Goal: Information Seeking & Learning: Check status

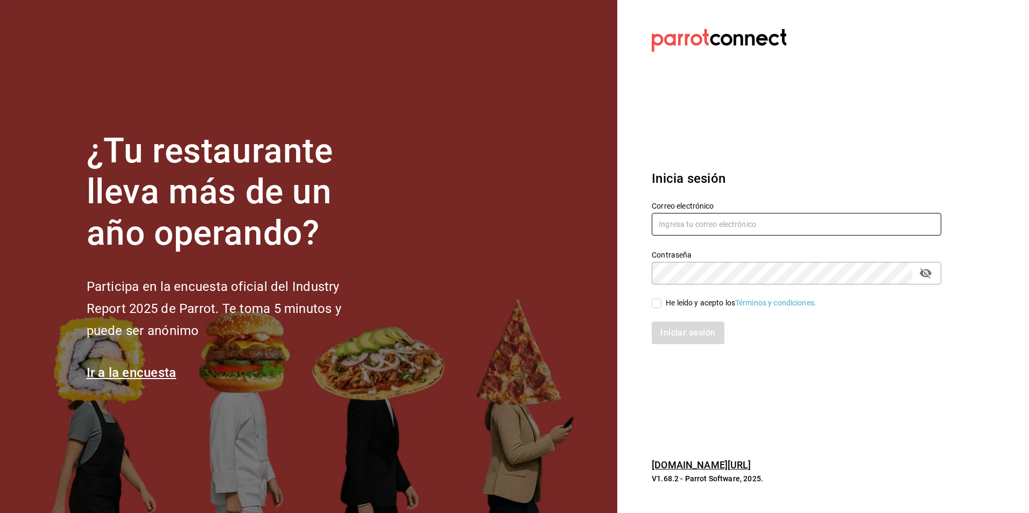
type input "[EMAIL_ADDRESS][DOMAIN_NAME]"
click at [657, 301] on input "He leído y acepto los Términos y condiciones." at bounding box center [657, 304] width 10 height 10
checkbox input "true"
click at [679, 335] on button "Iniciar sesión" at bounding box center [688, 333] width 73 height 23
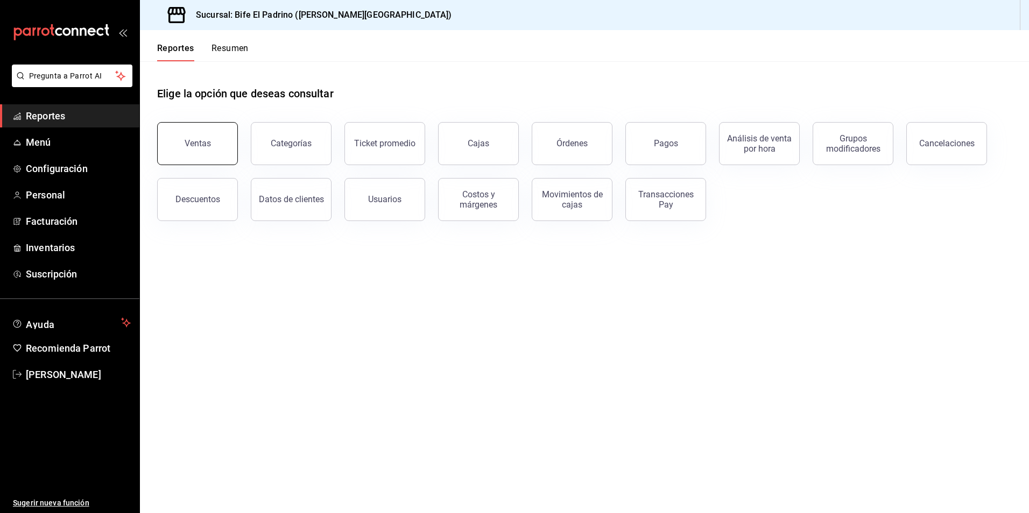
click at [214, 143] on button "Ventas" at bounding box center [197, 143] width 81 height 43
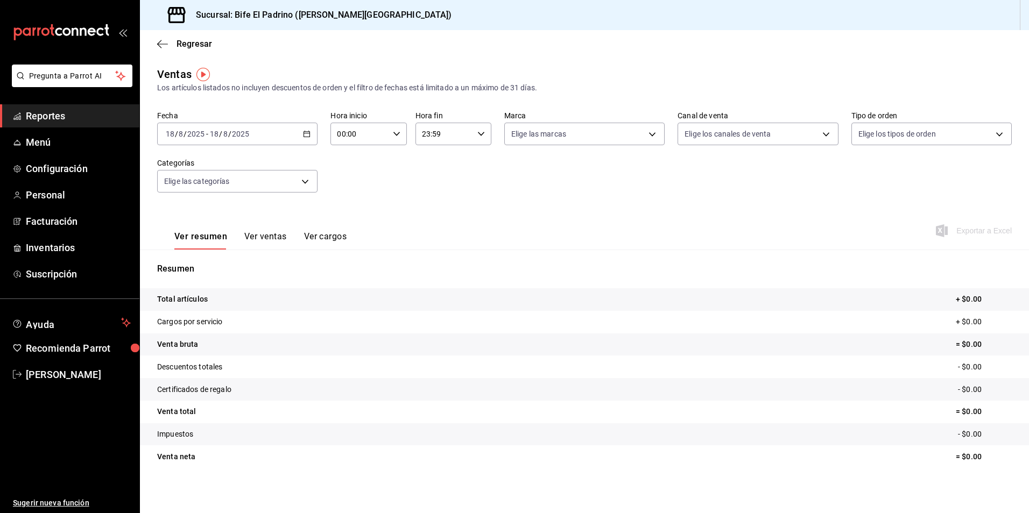
click at [305, 136] on icon "button" at bounding box center [307, 134] width 8 height 8
click at [216, 262] on span "Rango de fechas" at bounding box center [207, 263] width 83 height 11
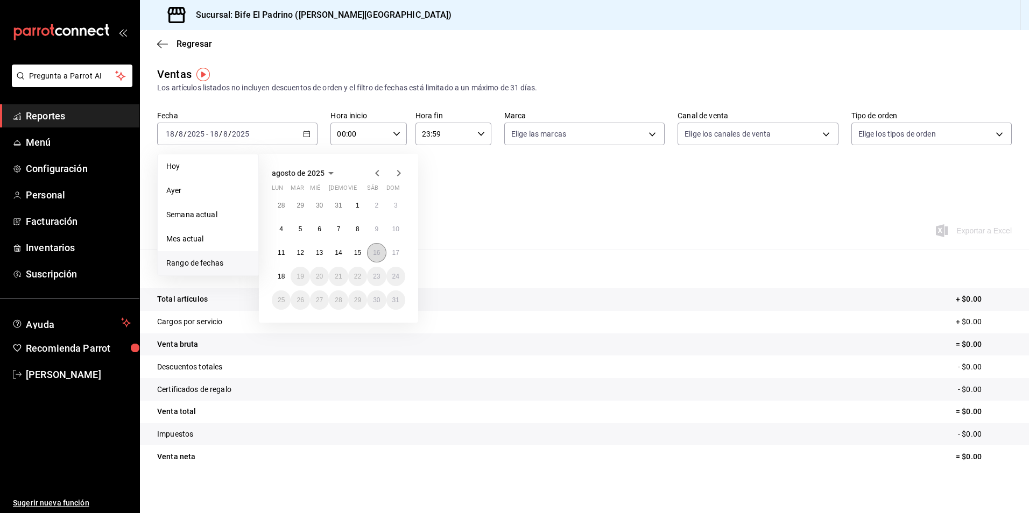
click at [379, 257] on button "16" at bounding box center [376, 252] width 19 height 19
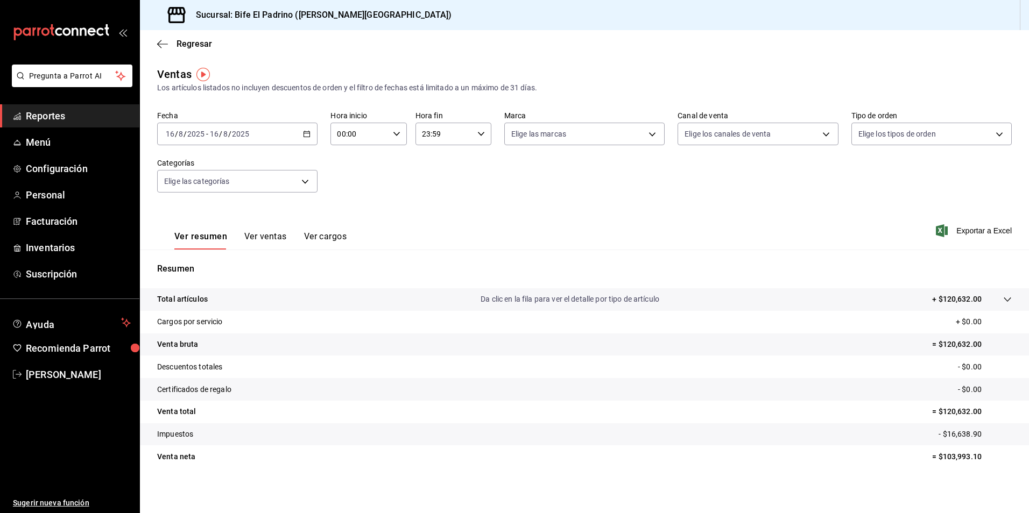
click at [396, 139] on div "00:00 Hora inicio" at bounding box center [368, 134] width 76 height 23
click at [349, 216] on span "02" at bounding box center [347, 213] width 20 height 9
type input "02:00"
click at [479, 133] on div at bounding box center [514, 256] width 1029 height 513
click at [479, 133] on icon "button" at bounding box center [481, 134] width 8 height 8
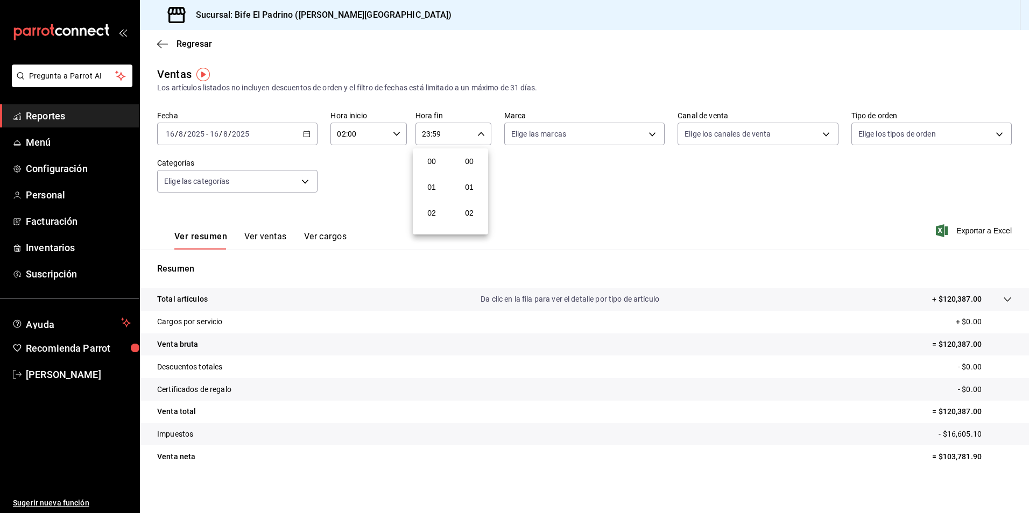
scroll to position [1464, 0]
click at [437, 174] on button "21" at bounding box center [431, 170] width 33 height 22
type input "21:59"
click at [437, 174] on span "12" at bounding box center [431, 174] width 20 height 9
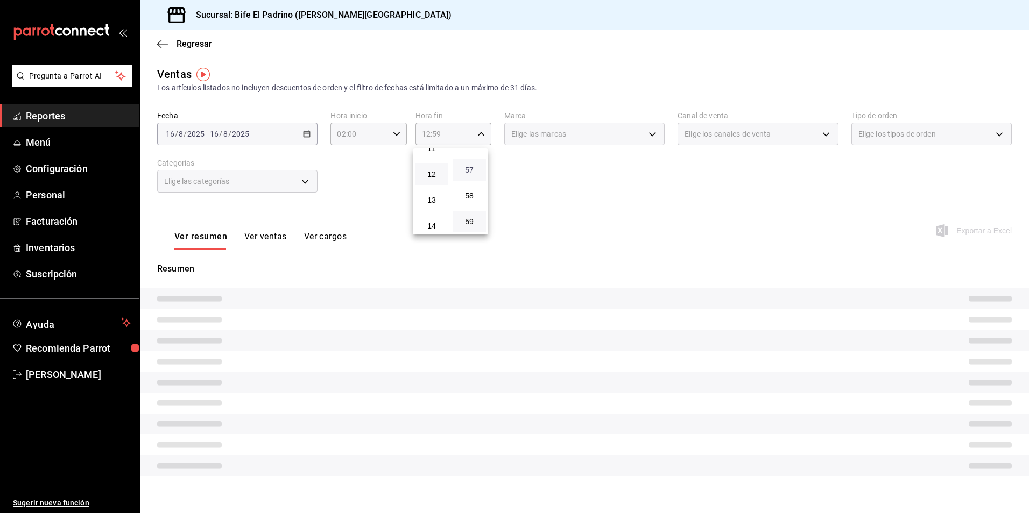
click at [468, 166] on span "57" at bounding box center [469, 170] width 20 height 9
type input "12:57"
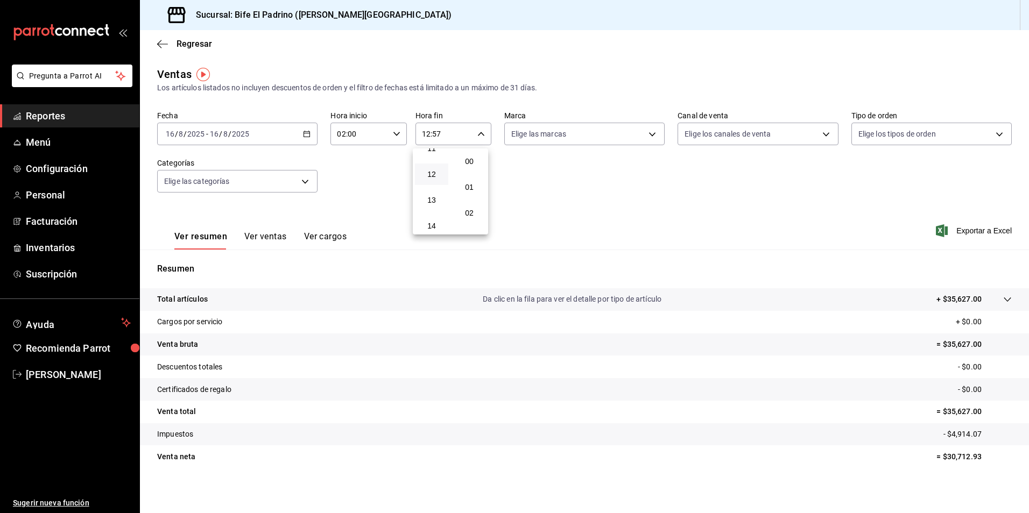
click at [468, 166] on button "00" at bounding box center [469, 162] width 33 height 22
click at [785, 244] on div at bounding box center [514, 256] width 1029 height 513
click at [481, 135] on icon "button" at bounding box center [481, 134] width 8 height 8
click at [437, 189] on span "13" at bounding box center [431, 187] width 20 height 9
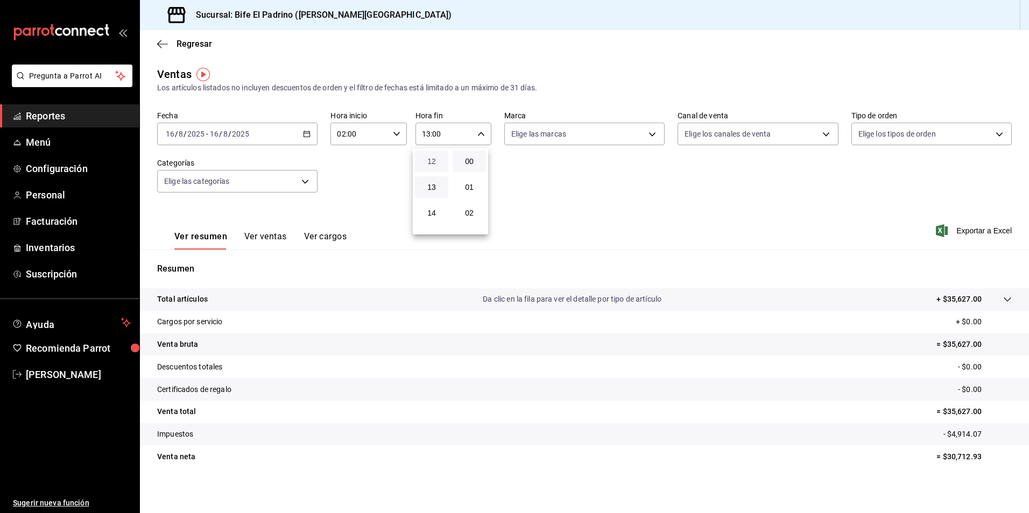
click at [439, 164] on span "12" at bounding box center [431, 161] width 20 height 9
type input "12:00"
click at [191, 307] on div at bounding box center [514, 256] width 1029 height 513
click at [197, 302] on div "00 01 02 03 04 05 06 07 08 09 10 11 12 13 14 15 16 17 18 19 20 21 22 23 00 01 0…" at bounding box center [514, 258] width 1029 height 510
click at [198, 301] on p "Total artículos" at bounding box center [182, 299] width 51 height 11
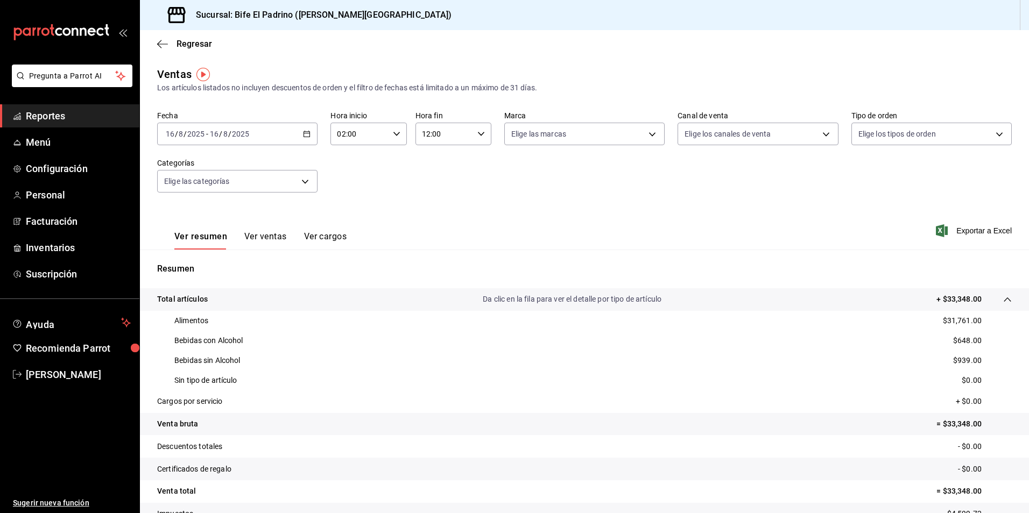
click at [581, 199] on div "Fecha 2025-08-16 16 / 8 / 2025 - 2025-08-16 16 / 8 / 2025 Hora inicio 02:00 Hor…" at bounding box center [584, 158] width 855 height 95
click at [396, 133] on \(Stroke\) "button" at bounding box center [396, 134] width 6 height 4
click at [356, 222] on button "04" at bounding box center [347, 213] width 33 height 22
type input "04:00"
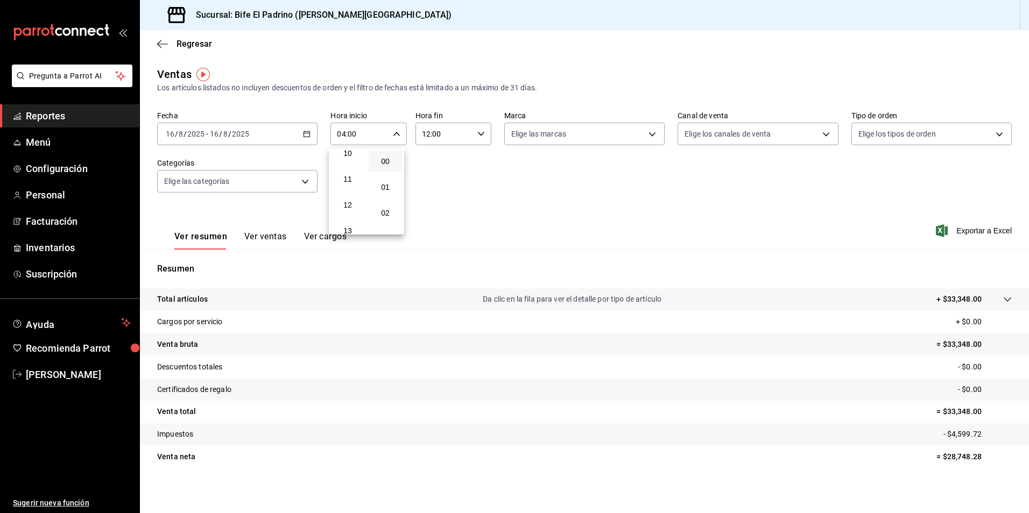
scroll to position [267, 0]
drag, startPoint x: 355, startPoint y: 207, endPoint x: 379, endPoint y: 195, distance: 26.7
click at [356, 207] on span "12" at bounding box center [347, 204] width 20 height 9
click at [379, 195] on button "01" at bounding box center [385, 188] width 33 height 22
type input "12:01"
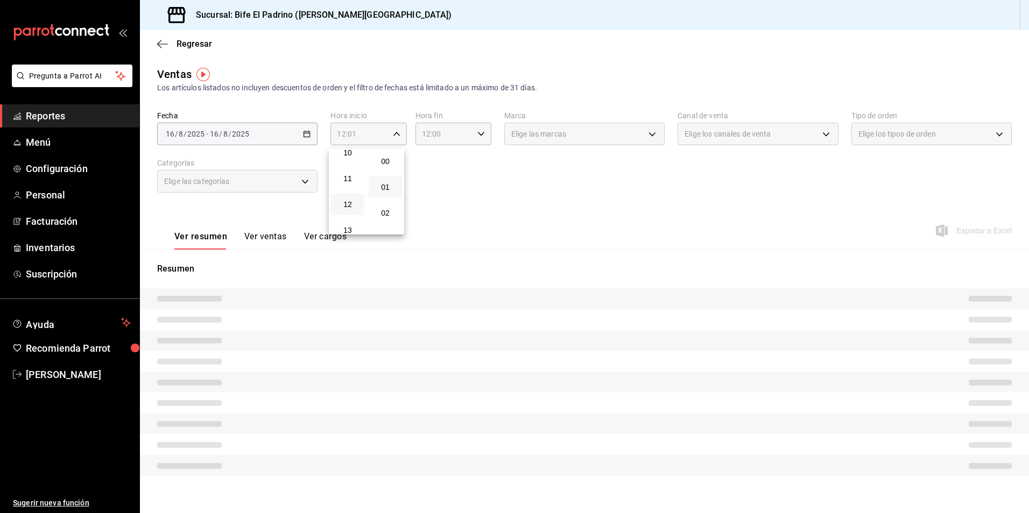
click at [518, 192] on div at bounding box center [514, 256] width 1029 height 513
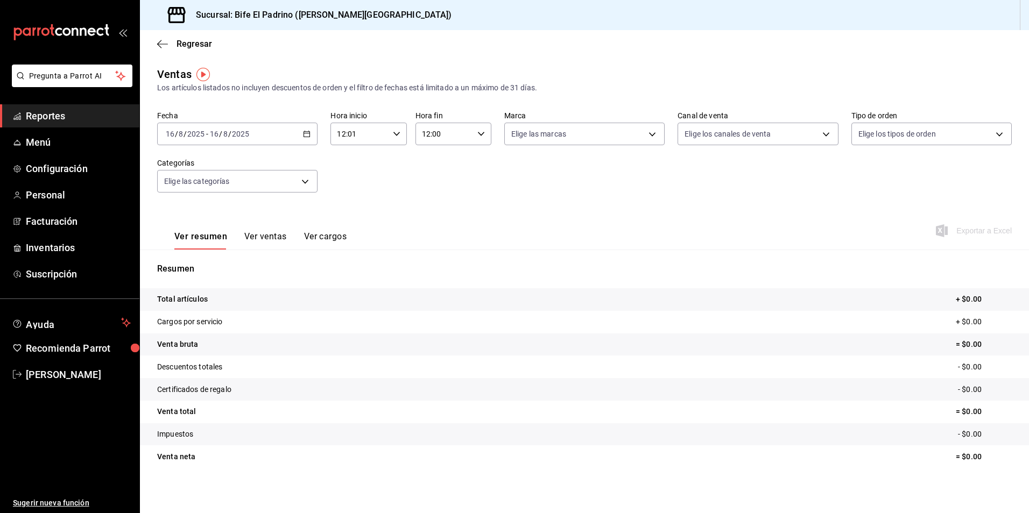
click at [477, 137] on icon "button" at bounding box center [481, 134] width 8 height 8
click at [434, 215] on span "14" at bounding box center [431, 213] width 20 height 9
type input "14:00"
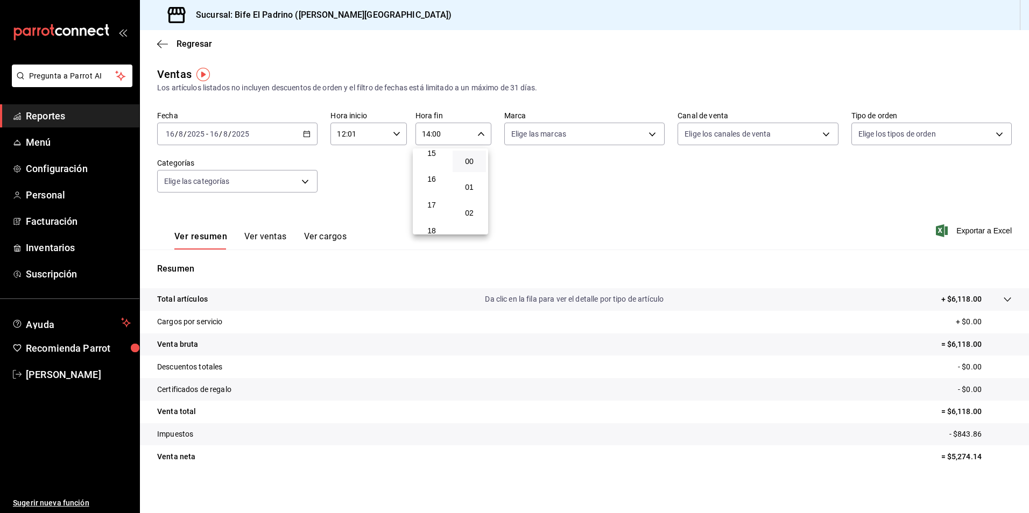
scroll to position [396, 0]
drag, startPoint x: 438, startPoint y: 210, endPoint x: 526, endPoint y: 210, distance: 88.3
click at [438, 210] on button "17" at bounding box center [431, 205] width 33 height 22
type input "17:00"
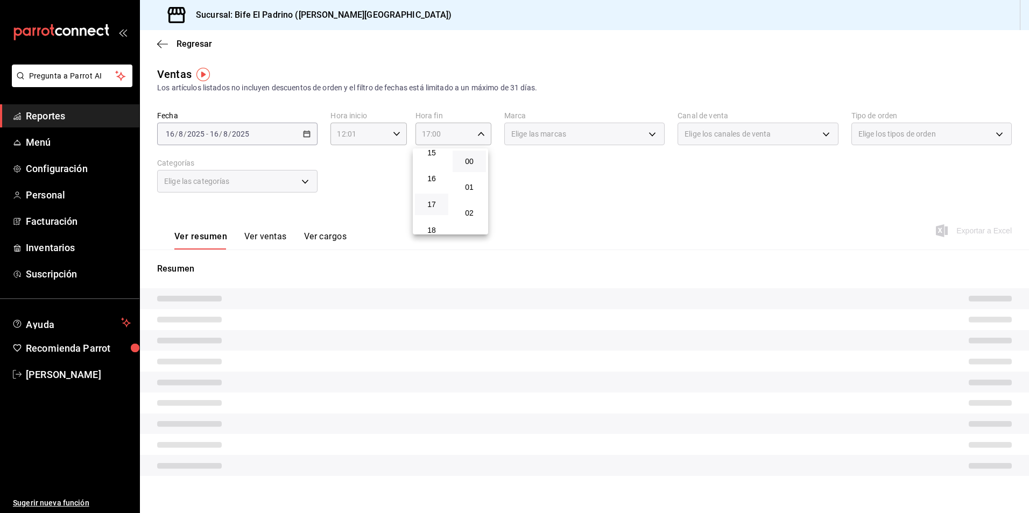
click at [616, 202] on div at bounding box center [514, 256] width 1029 height 513
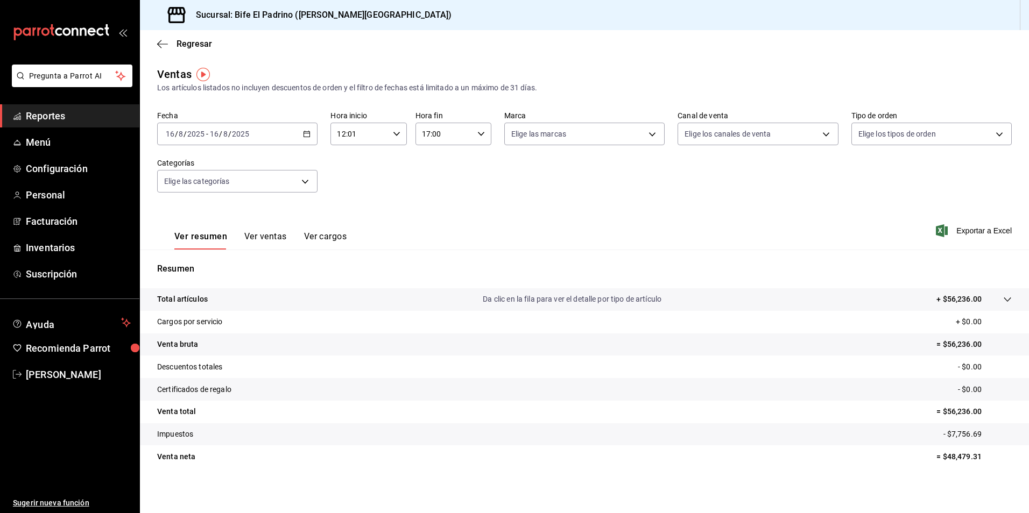
drag, startPoint x: 321, startPoint y: 283, endPoint x: 243, endPoint y: 299, distance: 79.7
click at [321, 282] on div "Resumen Total artículos Da clic en la fila para ver el detalle por tipo de artí…" at bounding box center [584, 372] width 889 height 219
click at [202, 301] on p "Total artículos" at bounding box center [182, 299] width 51 height 11
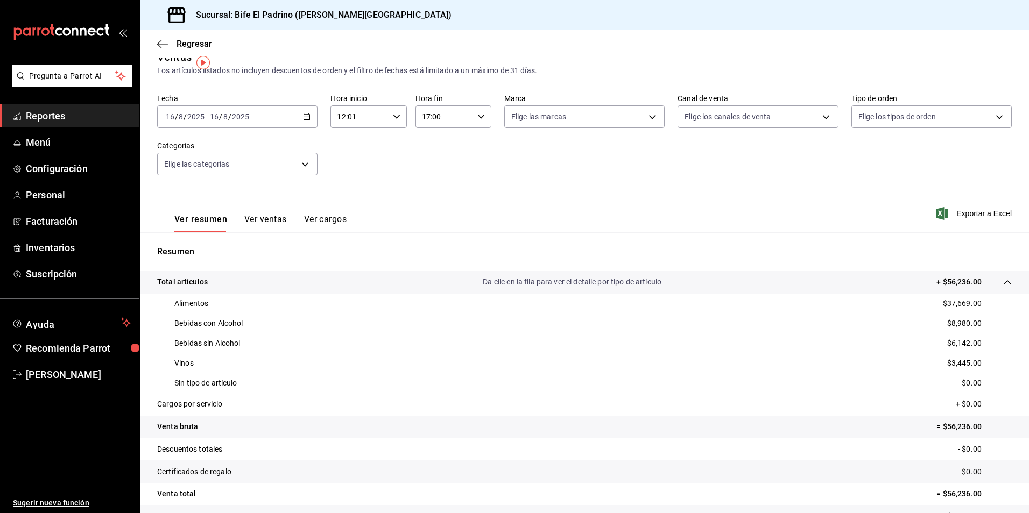
scroll to position [12, 0]
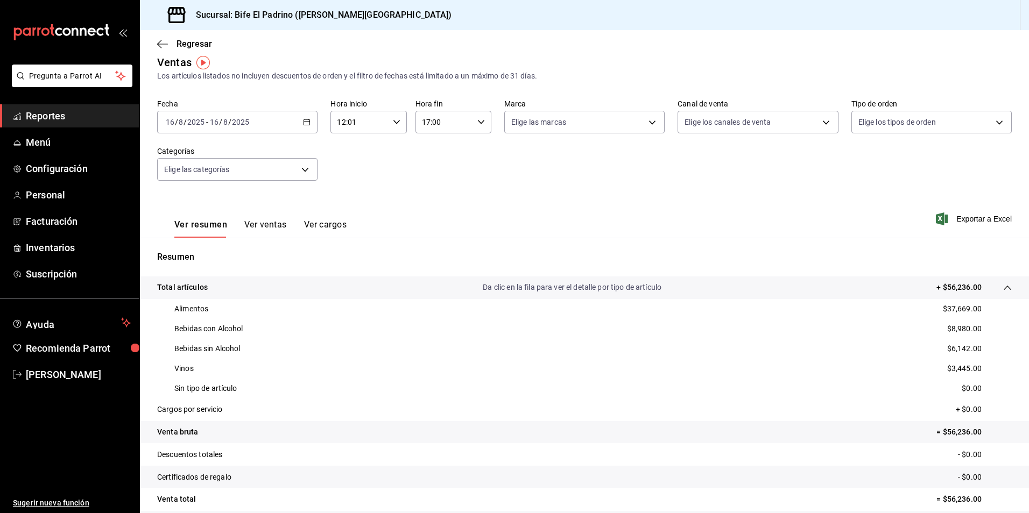
click at [396, 124] on icon "button" at bounding box center [397, 122] width 8 height 8
click at [349, 203] on span "14" at bounding box center [347, 201] width 20 height 9
type input "14:01"
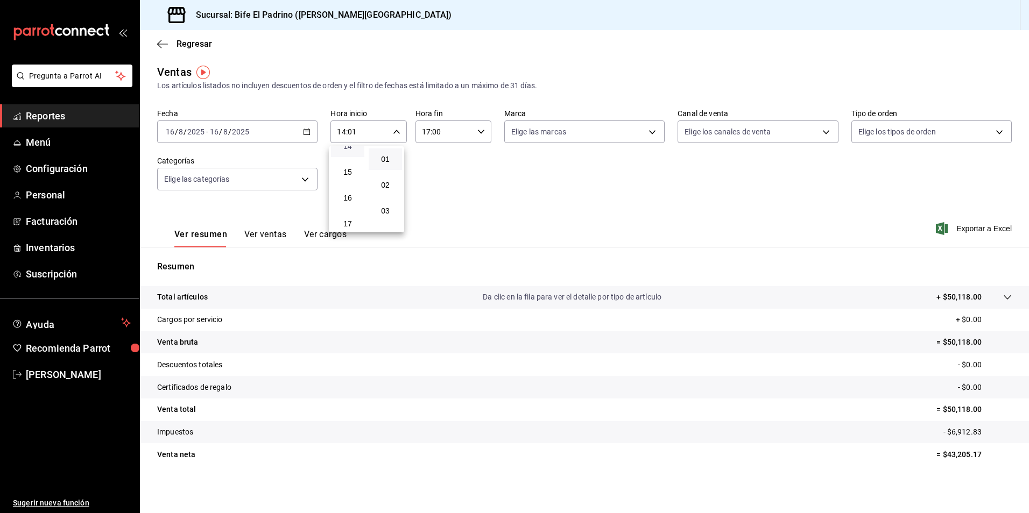
scroll to position [396, 0]
click at [349, 202] on span "17" at bounding box center [347, 202] width 20 height 9
type input "17:01"
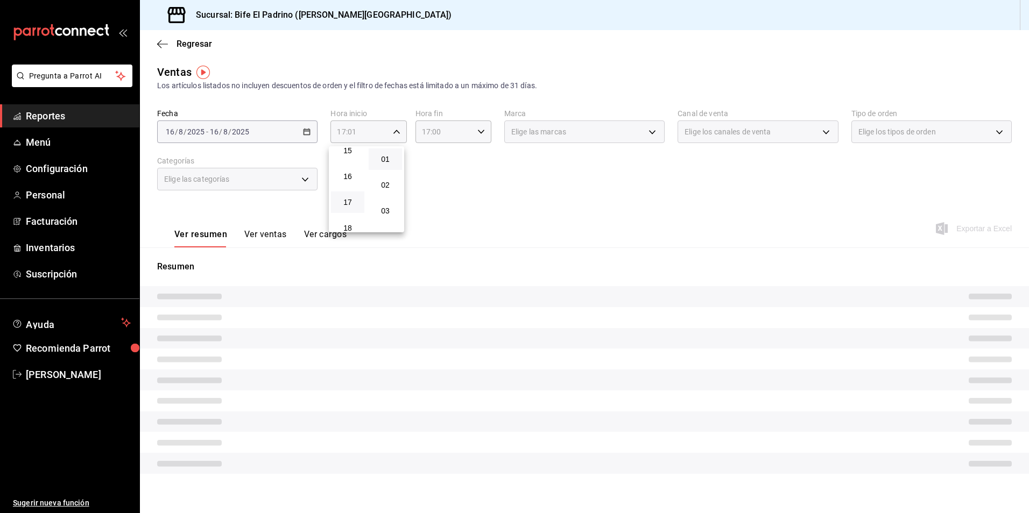
scroll to position [10, 0]
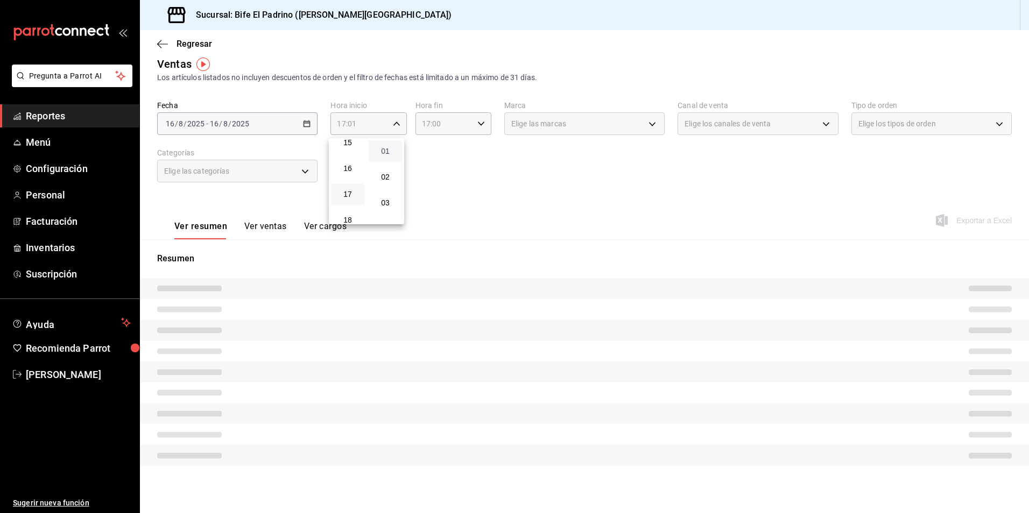
click at [379, 149] on span "01" at bounding box center [385, 151] width 20 height 9
click at [476, 139] on div at bounding box center [514, 256] width 1029 height 513
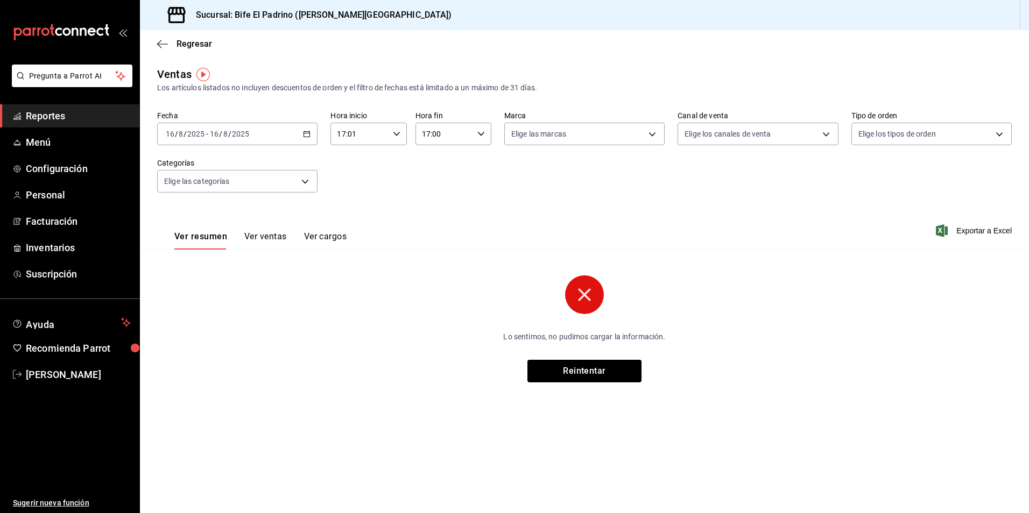
click at [477, 138] on div "17:00 Hora fin" at bounding box center [454, 134] width 76 height 23
click at [432, 220] on button "19" at bounding box center [435, 213] width 34 height 22
type input "19:00"
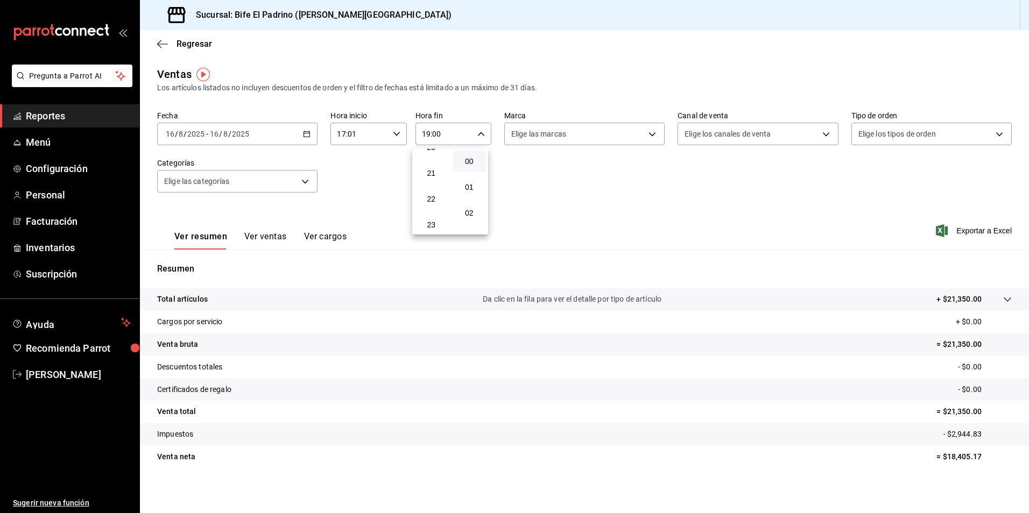
scroll to position [534, 0]
click at [432, 220] on span "23" at bounding box center [431, 221] width 21 height 9
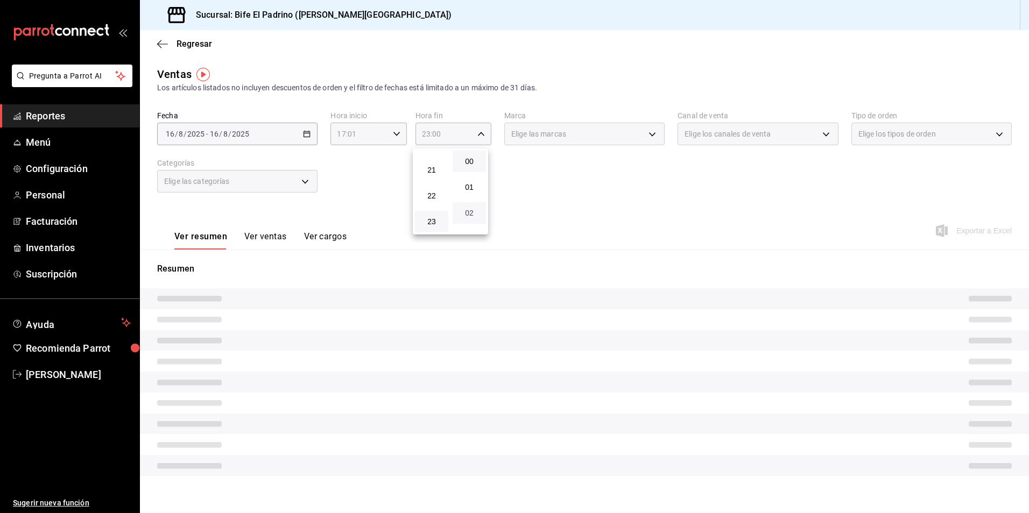
click at [468, 215] on span "02" at bounding box center [469, 213] width 20 height 9
type input "23:02"
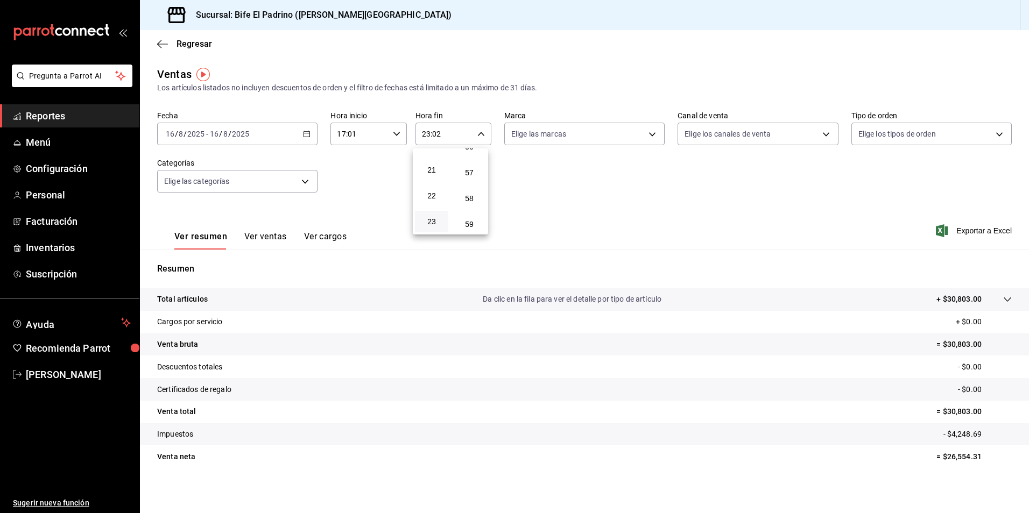
scroll to position [1464, 0]
click at [470, 218] on span "59" at bounding box center [469, 221] width 20 height 9
type input "23:59"
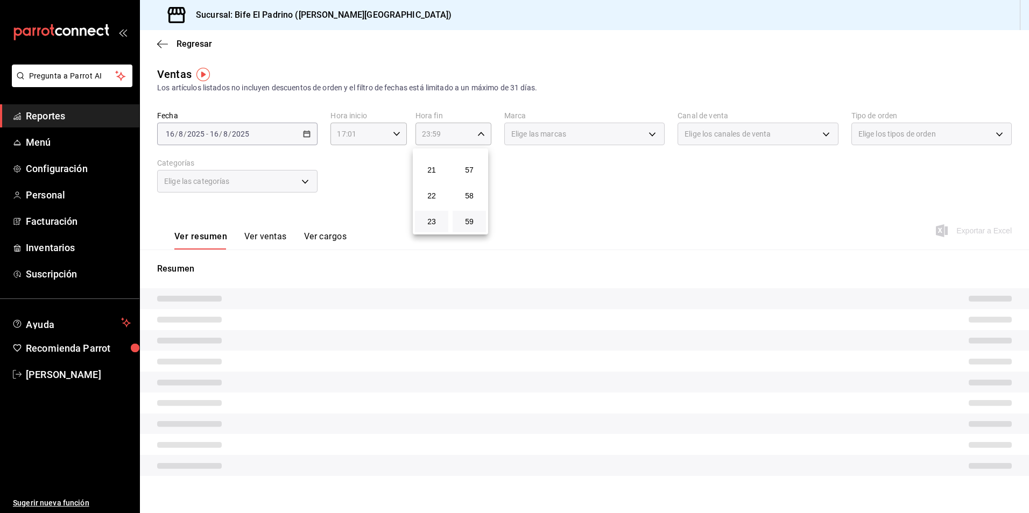
click at [616, 189] on div at bounding box center [514, 256] width 1029 height 513
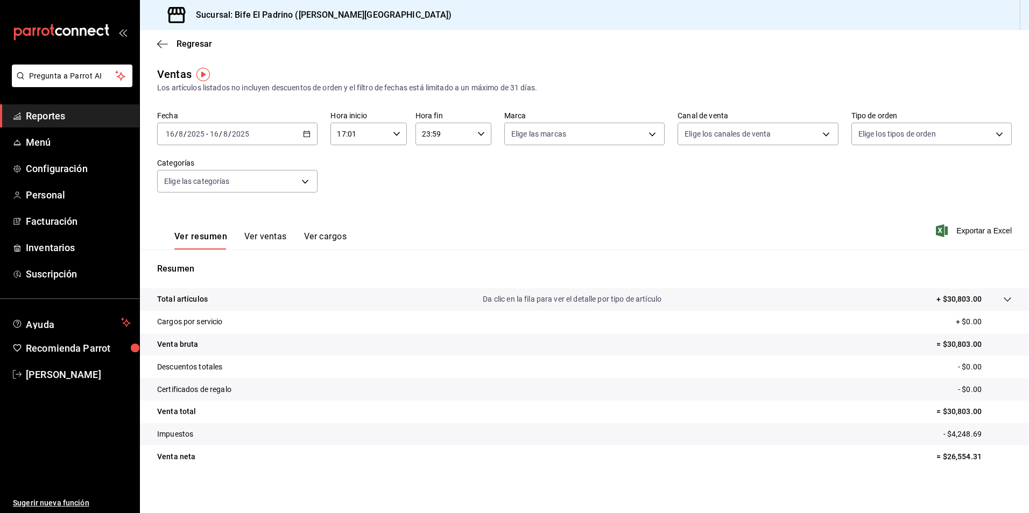
click at [203, 298] on p "Total artículos" at bounding box center [182, 299] width 51 height 11
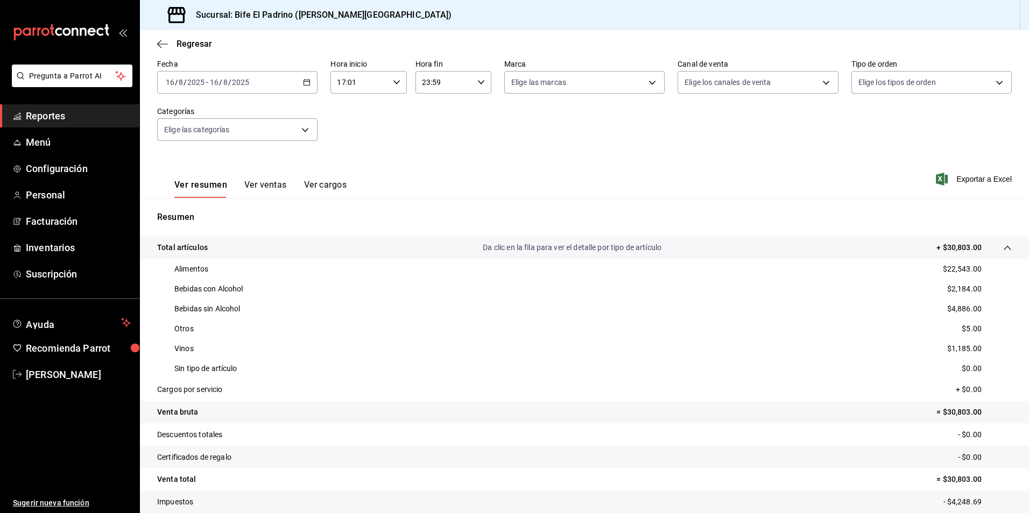
scroll to position [122, 0]
